Goal: Transaction & Acquisition: Purchase product/service

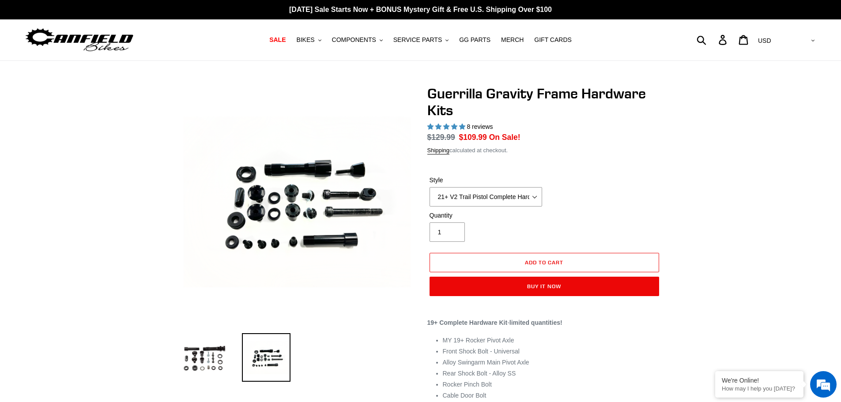
select select "highest-rating"
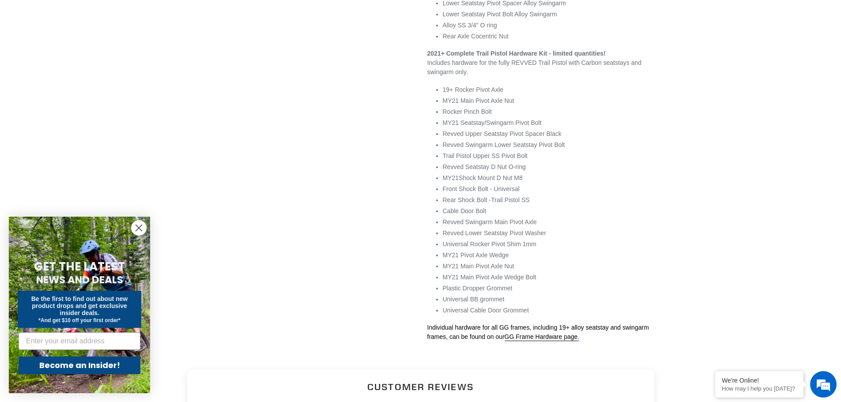
scroll to position [486, 0]
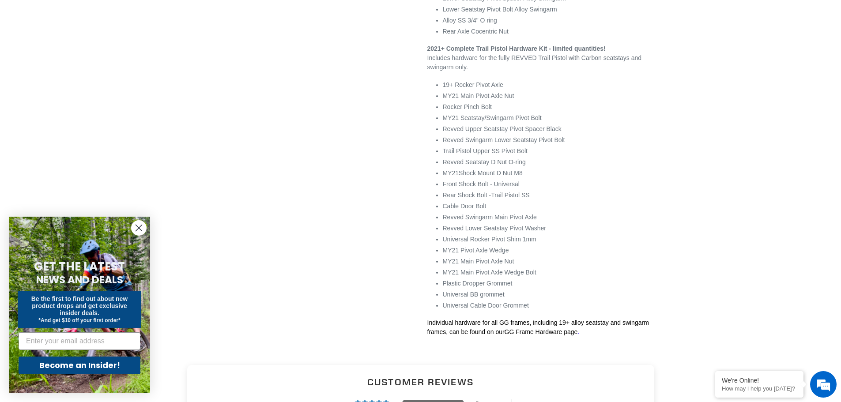
click at [140, 226] on icon "Close dialog" at bounding box center [139, 228] width 6 height 6
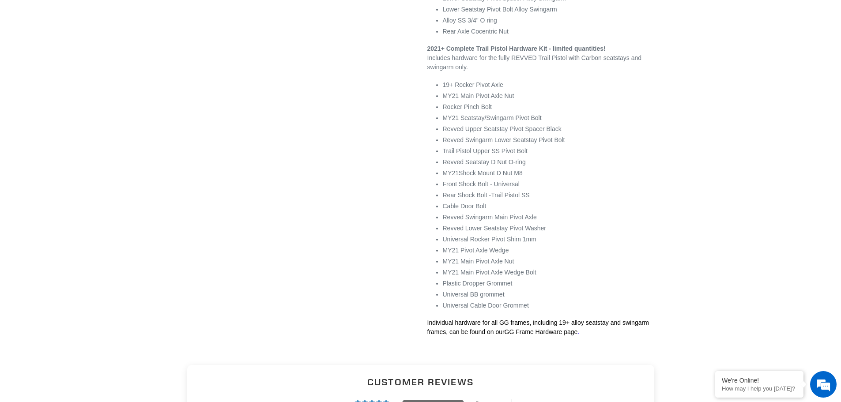
scroll to position [0, 0]
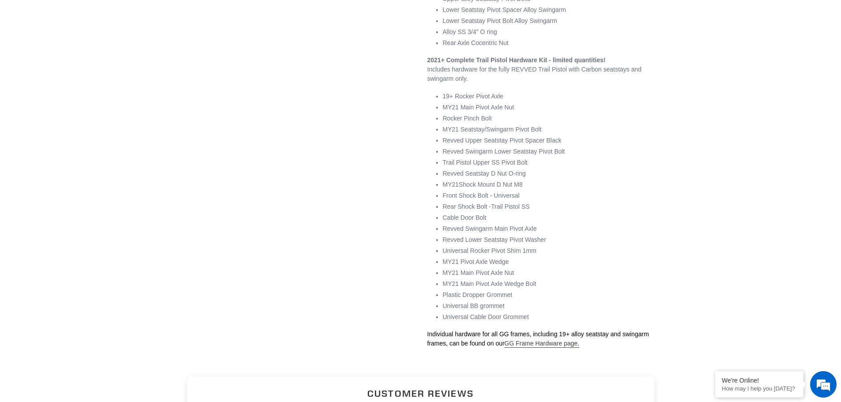
click at [542, 343] on link "GG Frame Hardware page" at bounding box center [541, 344] width 73 height 8
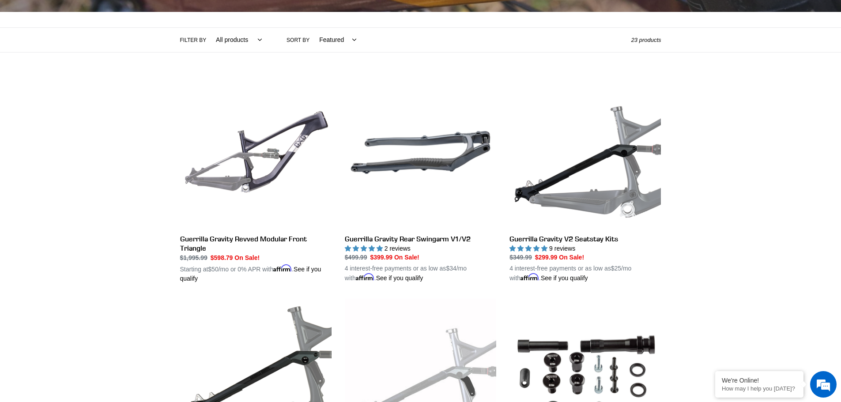
scroll to position [221, 0]
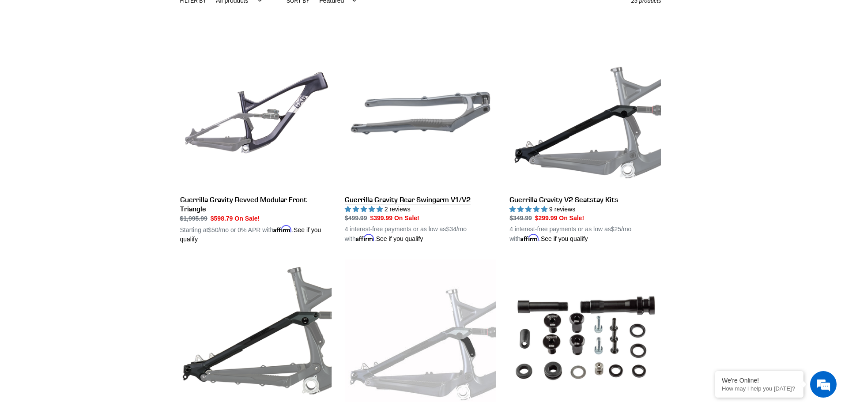
click at [421, 200] on link "Guerrilla Gravity Rear Swingarm V1/V2" at bounding box center [420, 141] width 151 height 207
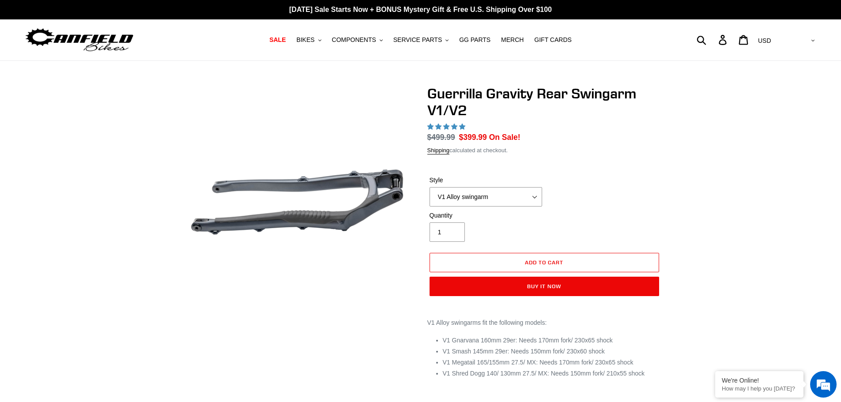
select select "highest-rating"
click at [535, 197] on select "V1 Alloy swingarm V2 Revved Carbon swingarm" at bounding box center [486, 196] width 113 height 19
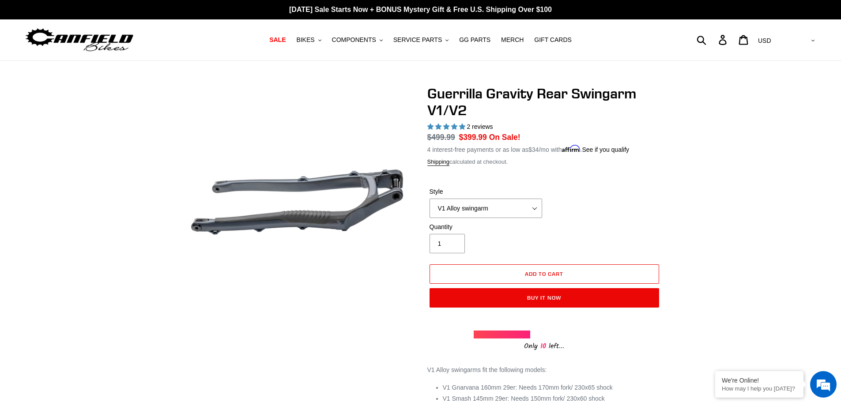
click at [573, 226] on div "Quantity 1" at bounding box center [544, 240] width 234 height 35
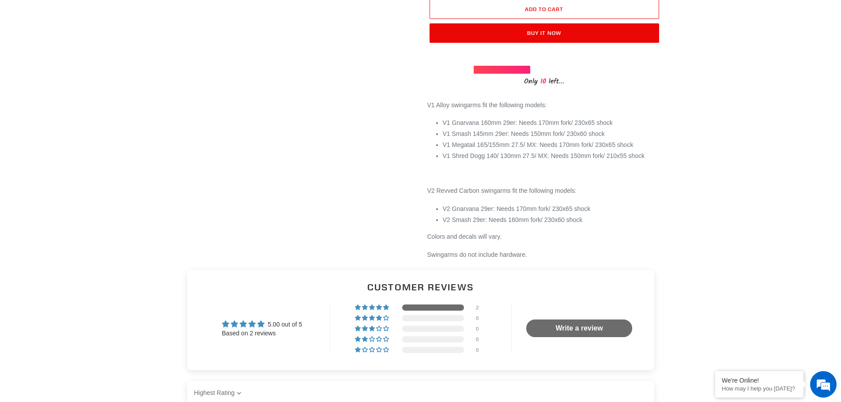
scroll to position [132, 0]
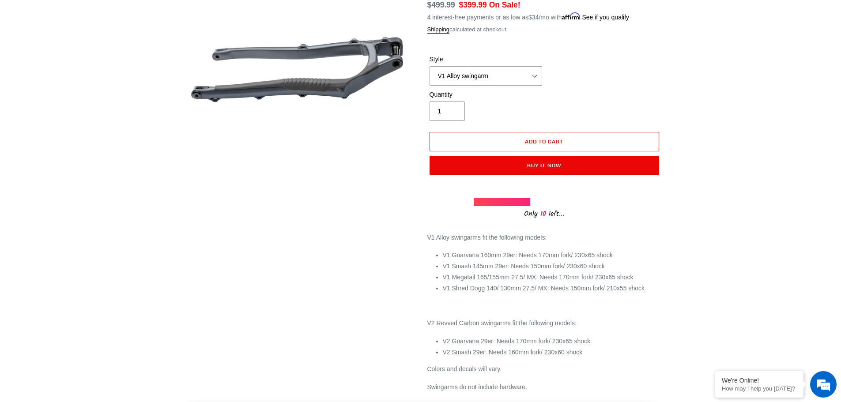
click at [686, 201] on div "Guerrilla Gravity Rear Swingarm V1/V2 2 reviews Regular price $499.99 Sale pric…" at bounding box center [420, 172] width 841 height 439
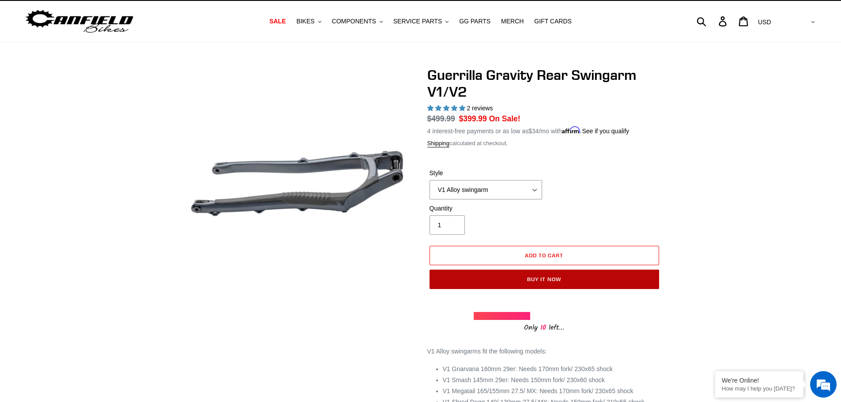
scroll to position [0, 0]
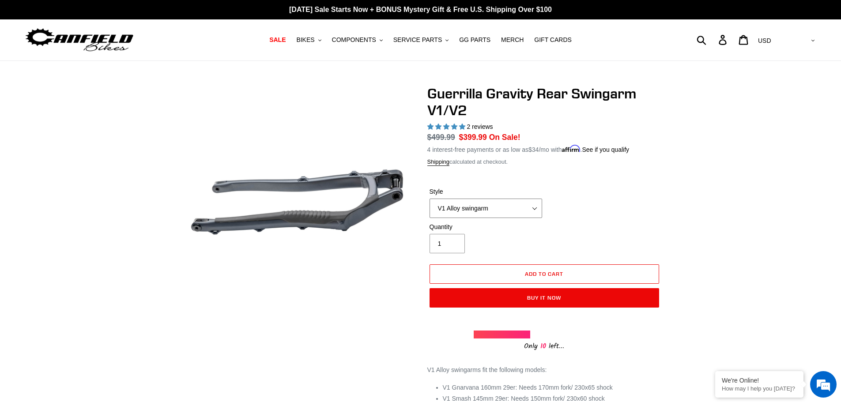
click at [536, 208] on select "V1 Alloy swingarm V2 Revved Carbon swingarm" at bounding box center [486, 208] width 113 height 19
click at [537, 208] on select "V1 Alloy swingarm V2 Revved Carbon swingarm" at bounding box center [486, 208] width 113 height 19
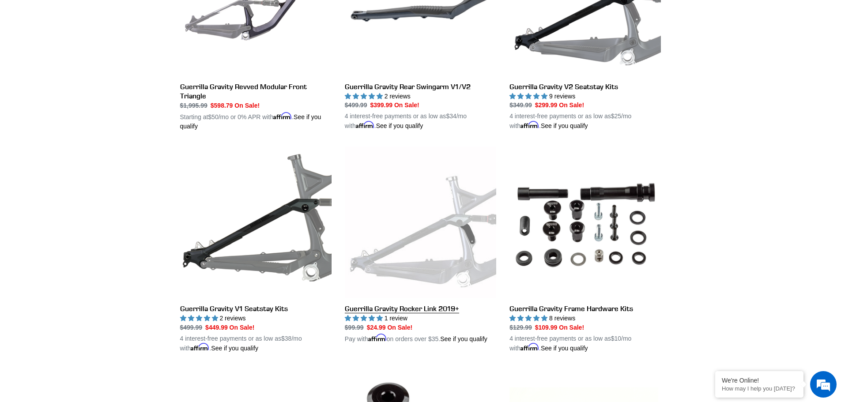
scroll to position [353, 0]
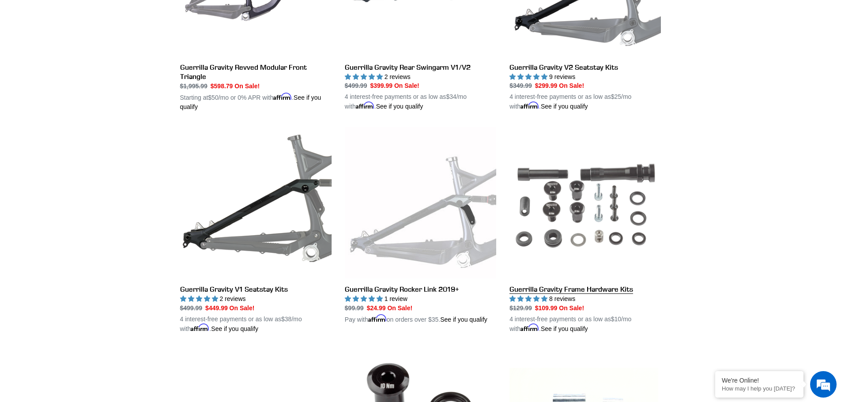
click at [574, 290] on link "Guerrilla Gravity Frame Hardware Kits" at bounding box center [584, 230] width 151 height 207
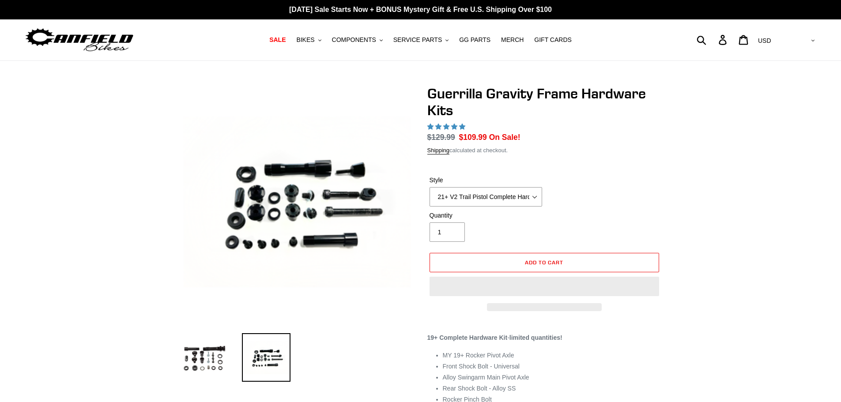
select select "highest-rating"
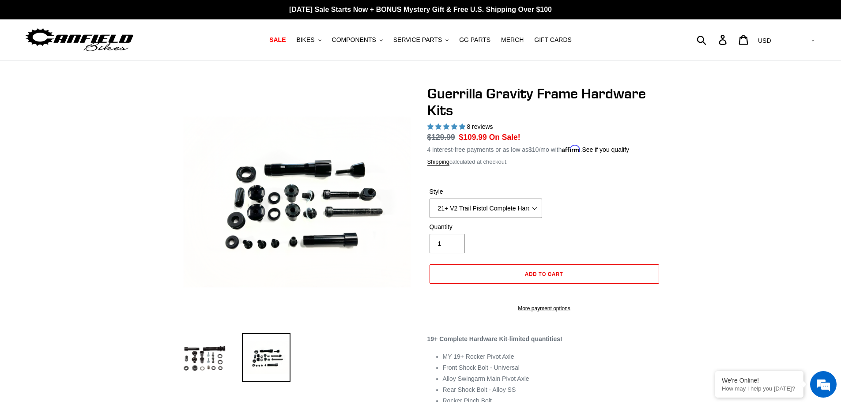
click at [536, 210] on select "19+ Hardware Kit 21+ V2 Trail Pistol Complete Hardware Kit" at bounding box center [486, 208] width 113 height 19
select select "19+ Hardware Kit"
click at [430, 199] on select "19+ Hardware Kit 21+ V2 Trail Pistol Complete Hardware Kit" at bounding box center [486, 208] width 113 height 19
